Goal: Communication & Community: Answer question/provide support

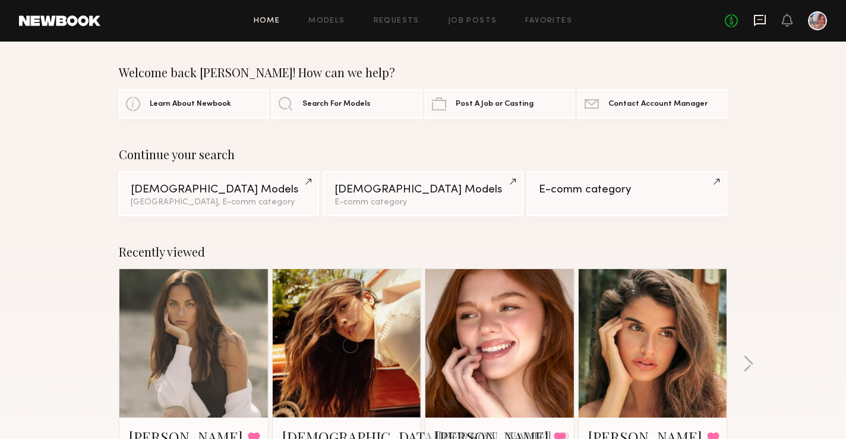
click at [758, 26] on icon at bounding box center [760, 20] width 13 height 13
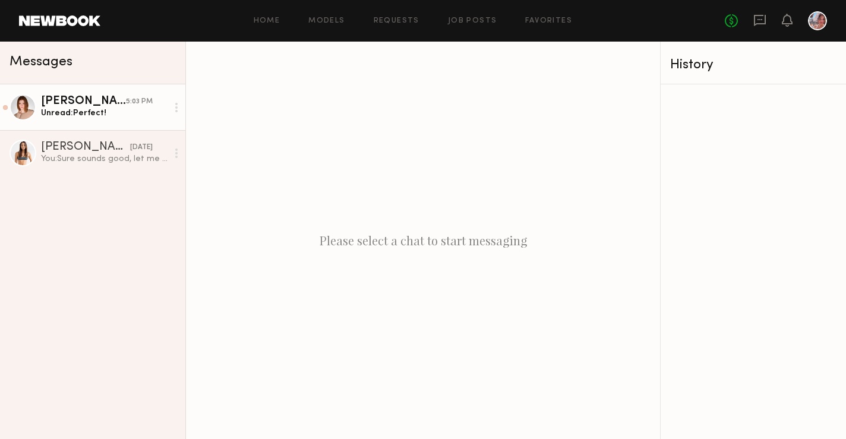
click at [107, 115] on div "Unread: Perfect!" at bounding box center [104, 113] width 127 height 11
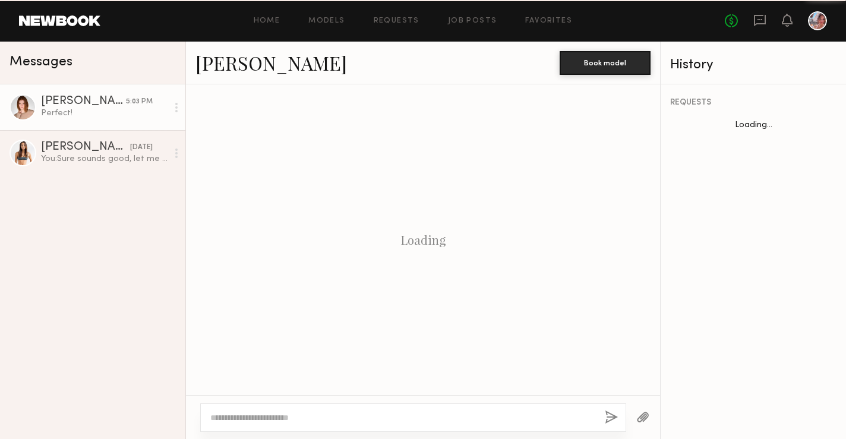
scroll to position [782, 0]
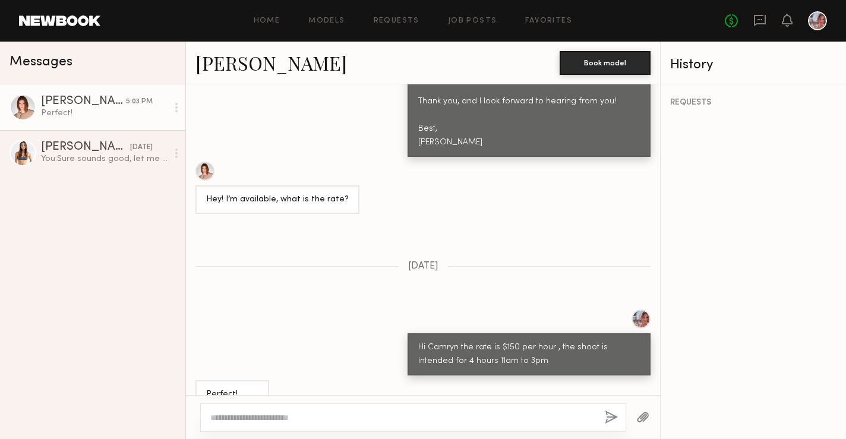
click at [287, 423] on textarea at bounding box center [402, 418] width 385 height 12
click at [253, 418] on textarea at bounding box center [402, 418] width 385 height 12
paste textarea "**********"
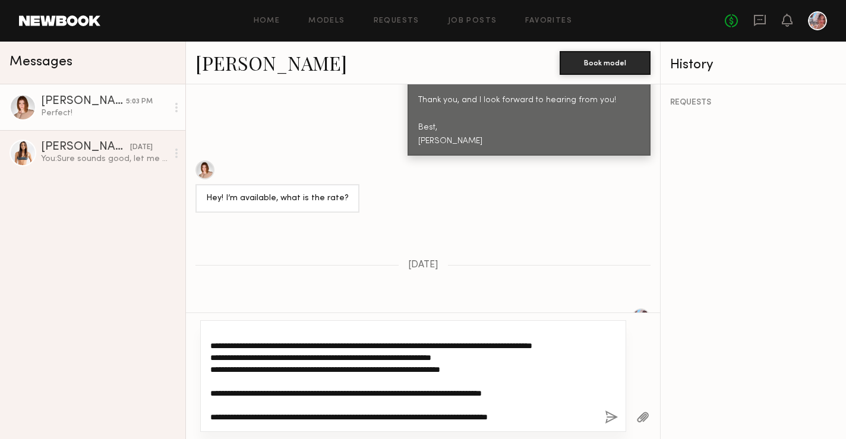
scroll to position [0, 0]
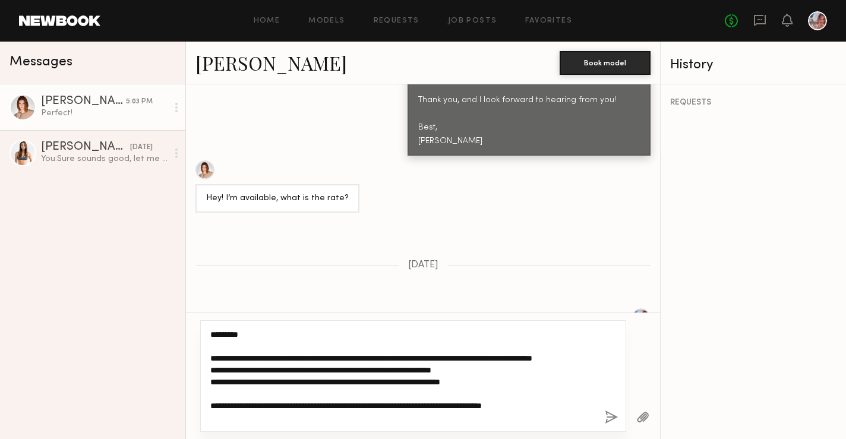
click at [233, 369] on textarea "**********" at bounding box center [402, 376] width 385 height 95
click at [320, 373] on textarea "**********" at bounding box center [402, 376] width 385 height 95
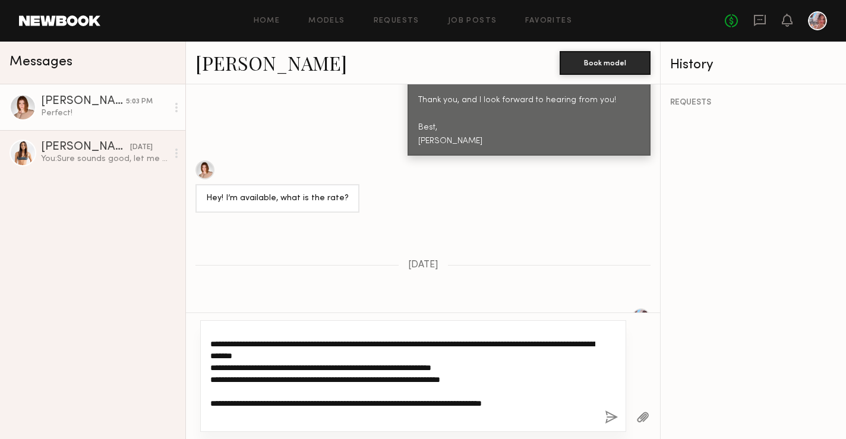
scroll to position [15, 0]
click at [522, 368] on textarea "**********" at bounding box center [402, 376] width 385 height 95
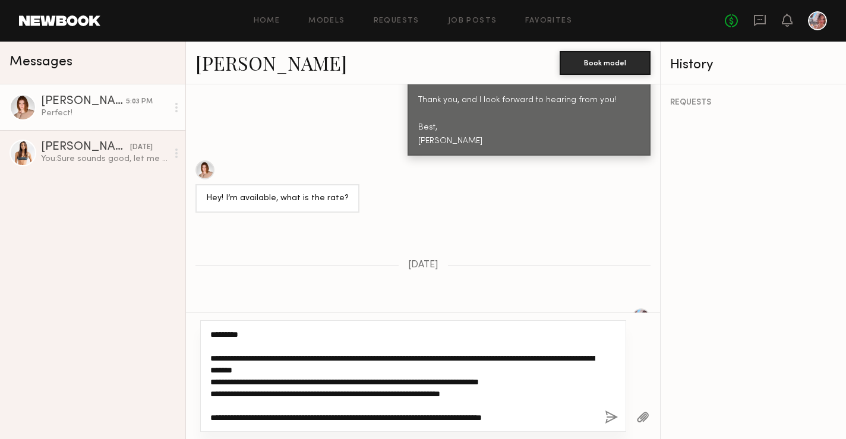
scroll to position [59, 0]
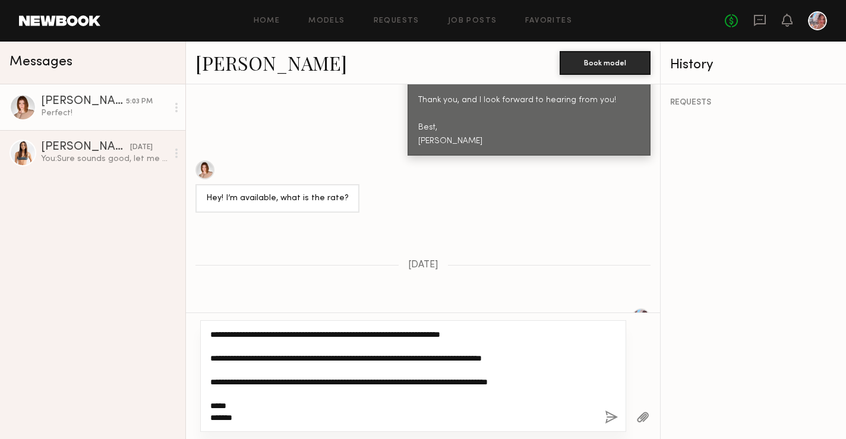
type textarea "**********"
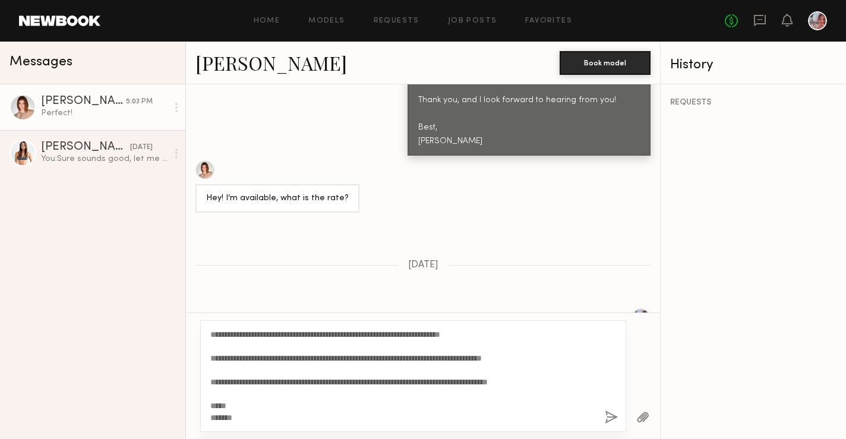
click at [607, 419] on button "button" at bounding box center [611, 418] width 13 height 15
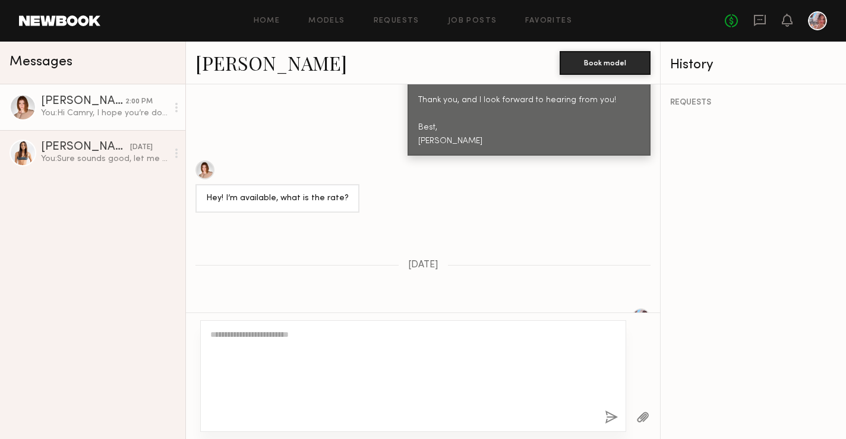
scroll to position [0, 0]
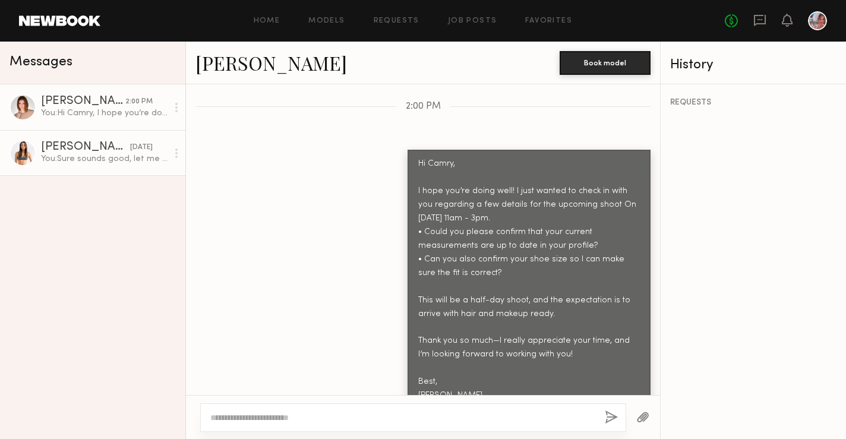
click at [89, 162] on div "You: Sure sounds good, let me know." at bounding box center [104, 158] width 127 height 11
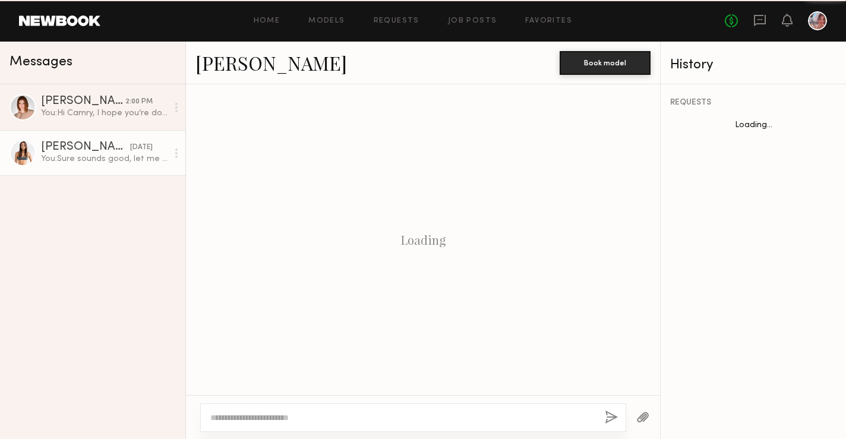
scroll to position [893, 0]
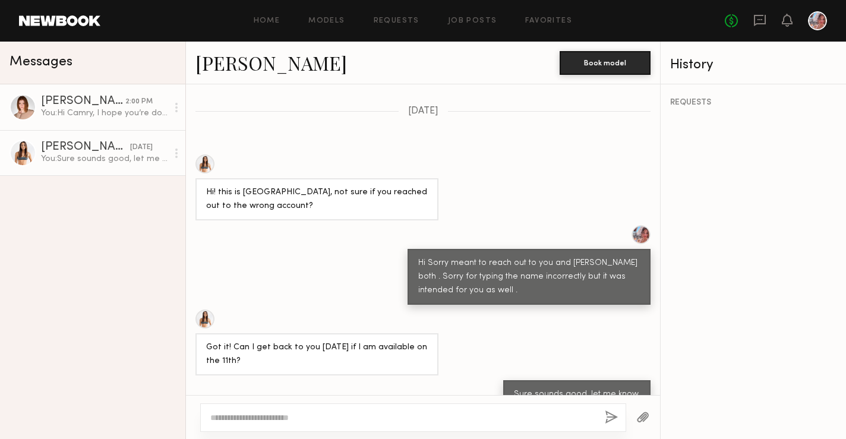
click at [95, 104] on div "[PERSON_NAME]" at bounding box center [83, 102] width 84 height 12
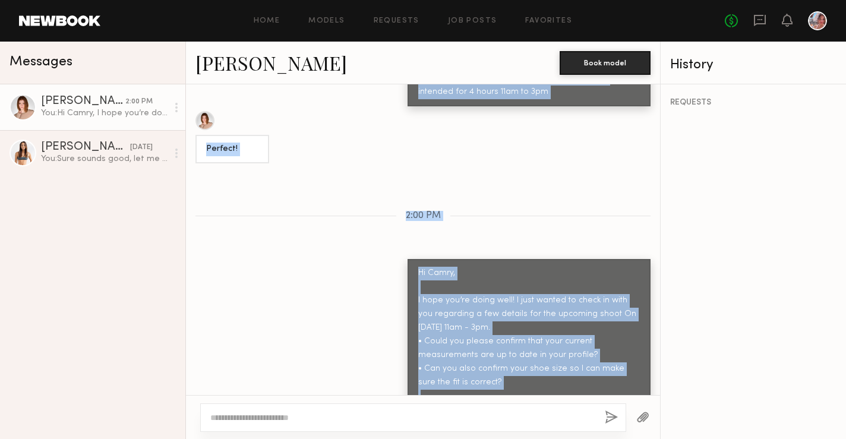
scroll to position [1161, 0]
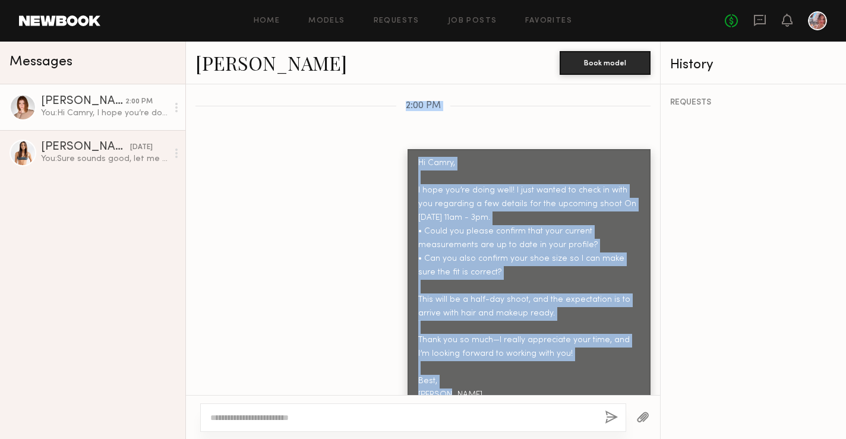
drag, startPoint x: 420, startPoint y: 168, endPoint x: 459, endPoint y: 333, distance: 169.4
click at [459, 333] on div "Keep direct messages professional and related only to paid job opportunities. M…" at bounding box center [423, 239] width 474 height 311
click at [370, 231] on div "Hi Camry, I hope you’re doing well! I just wanted to check in with you regardin…" at bounding box center [423, 279] width 474 height 260
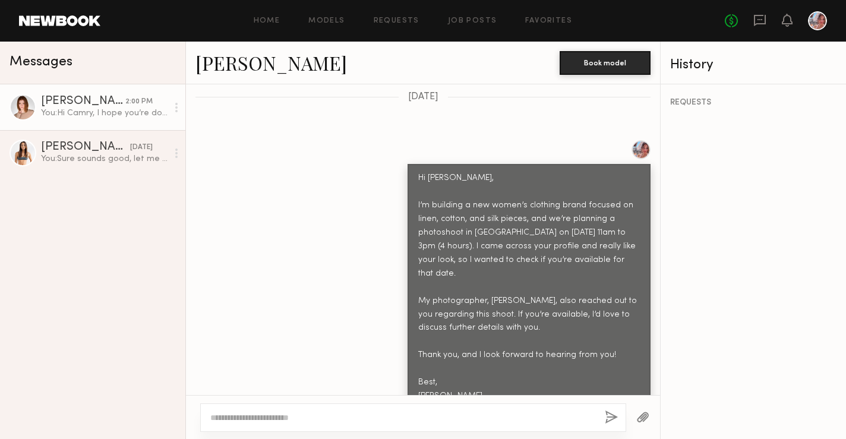
scroll to position [543, 0]
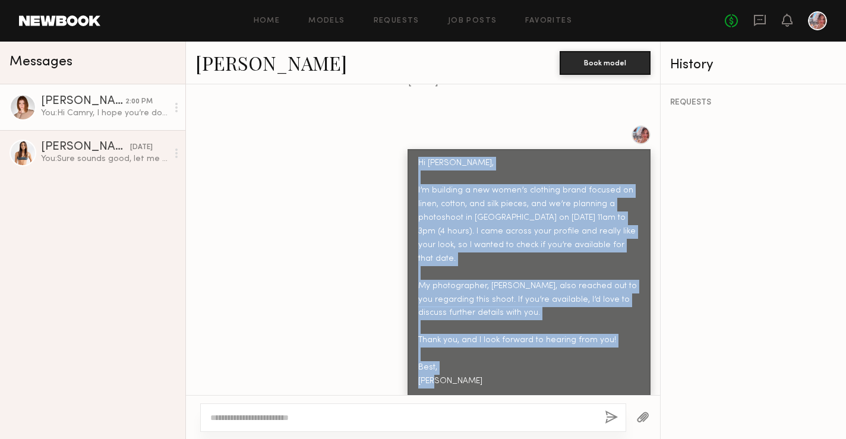
drag, startPoint x: 420, startPoint y: 138, endPoint x: 446, endPoint y: 361, distance: 223.8
click at [446, 361] on div "Hi [PERSON_NAME], I’m building a new women’s clothing brand focused on linen, c…" at bounding box center [529, 273] width 222 height 232
copy div "Hi Camryn, I’m building a new women’s clothing brand focused on linen, cotton, …"
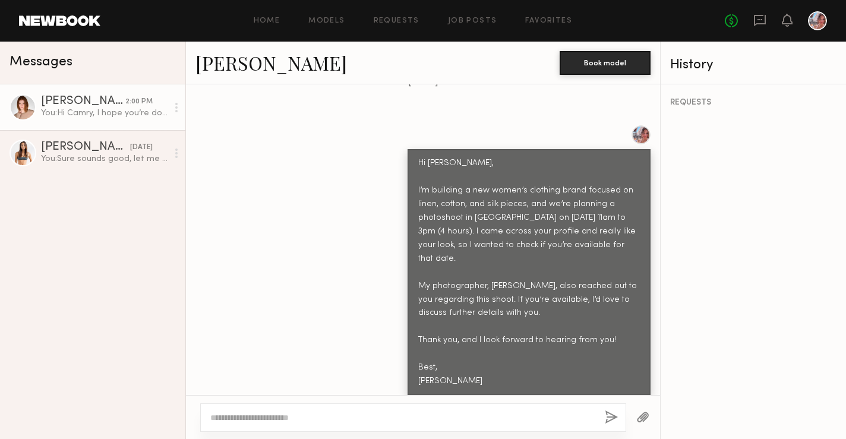
click at [84, 12] on header "Home Models Requests Job Posts Favorites Sign Out No fees up to $5,000" at bounding box center [423, 21] width 846 height 42
click at [84, 23] on link at bounding box center [59, 20] width 81 height 11
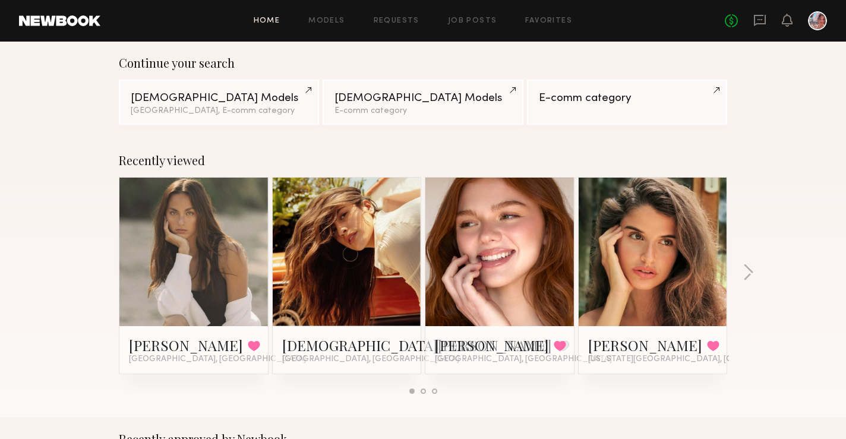
scroll to position [95, 0]
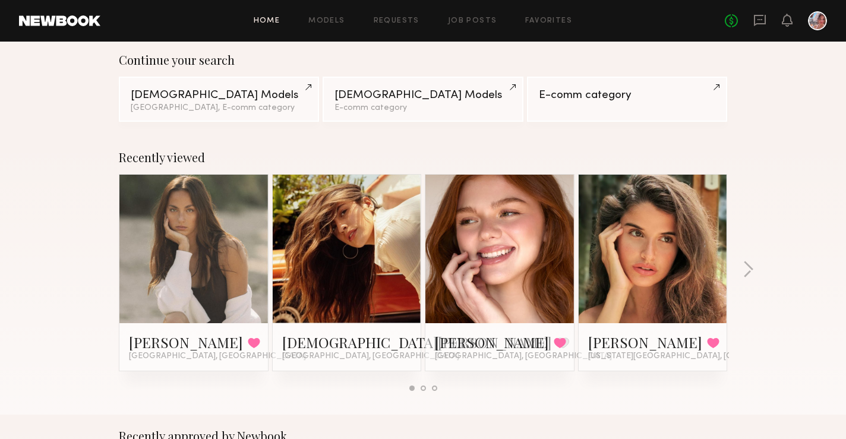
click at [377, 266] on link at bounding box center [347, 249] width 73 height 149
